Goal: Navigation & Orientation: Find specific page/section

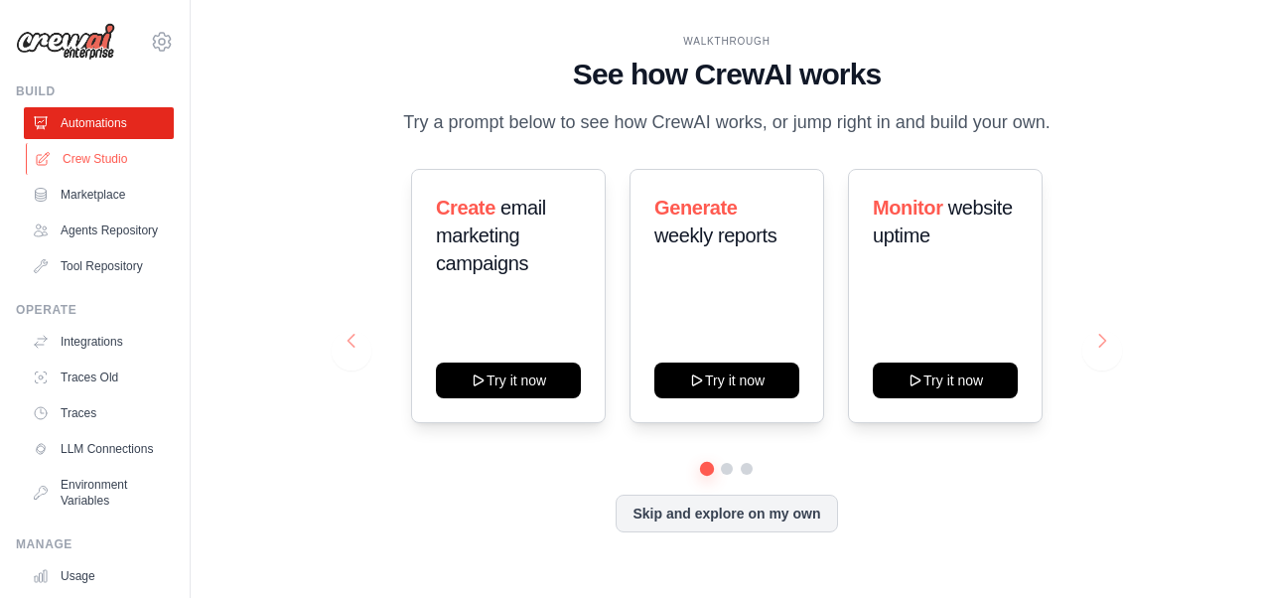
click at [97, 160] on link "Crew Studio" at bounding box center [101, 159] width 150 height 32
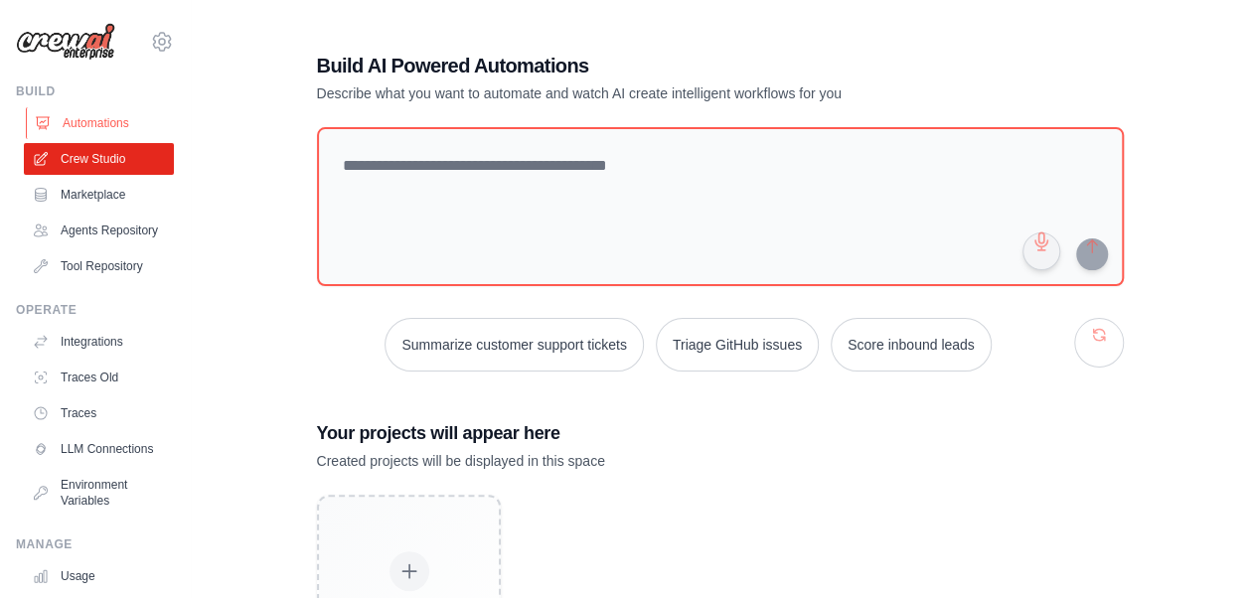
click at [97, 120] on link "Automations" at bounding box center [101, 123] width 150 height 32
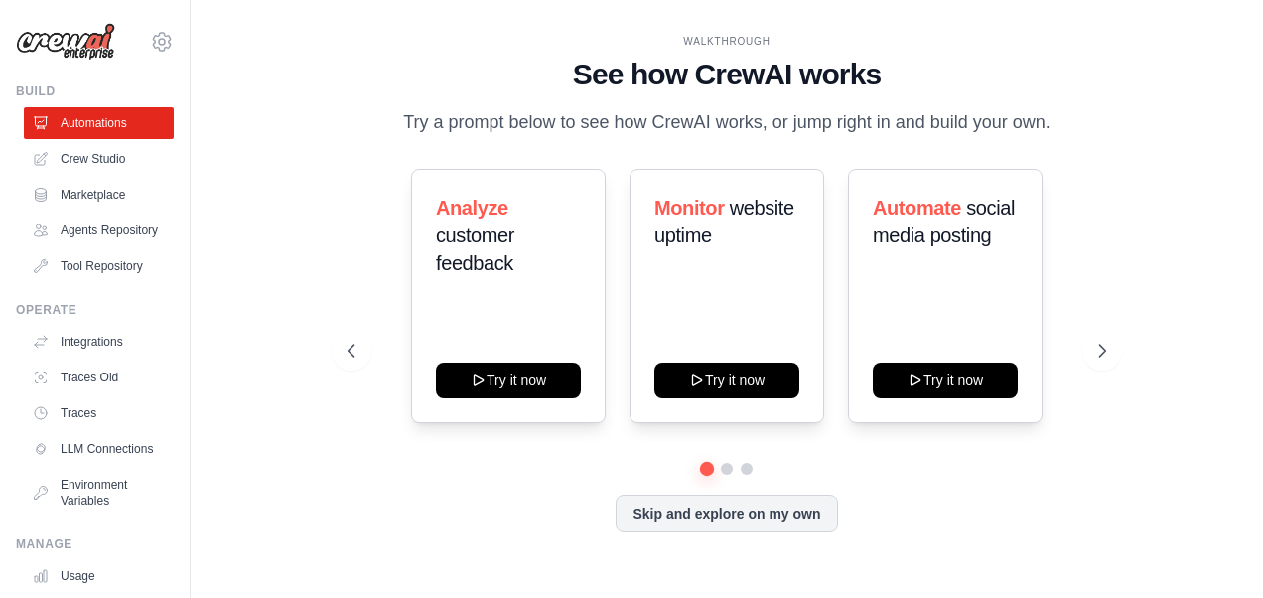
click at [89, 44] on img at bounding box center [65, 42] width 99 height 38
